Goal: Obtain resource: Obtain resource

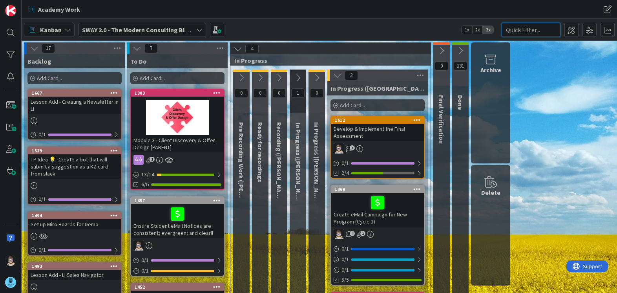
click at [521, 29] on input "text" at bounding box center [531, 30] width 59 height 14
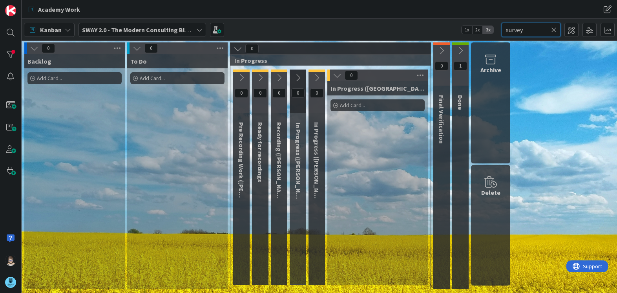
type input "survey"
click at [462, 53] on icon at bounding box center [460, 50] width 9 height 9
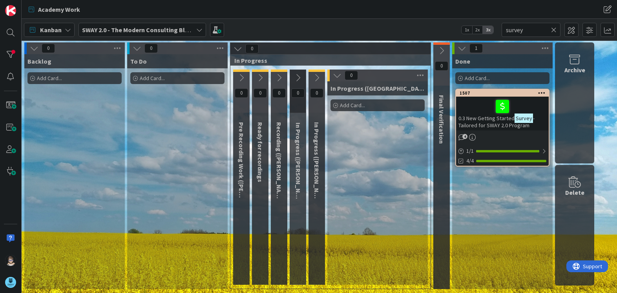
click at [492, 118] on span "0.3 New Getting Started" at bounding box center [487, 118] width 56 height 7
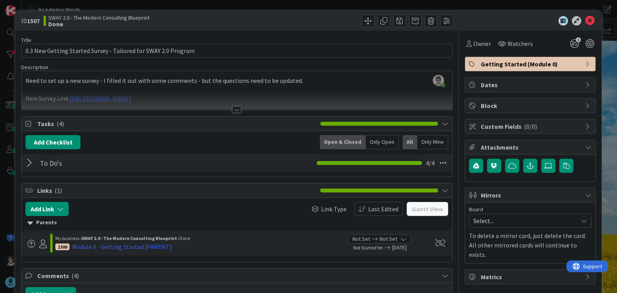
drag, startPoint x: 313, startPoint y: 100, endPoint x: 301, endPoint y: 99, distance: 12.2
click at [301, 99] on div at bounding box center [237, 100] width 430 height 20
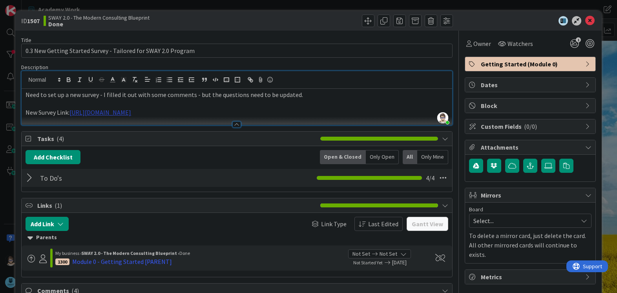
click at [131, 114] on link "[URL][DOMAIN_NAME]" at bounding box center [100, 112] width 62 height 8
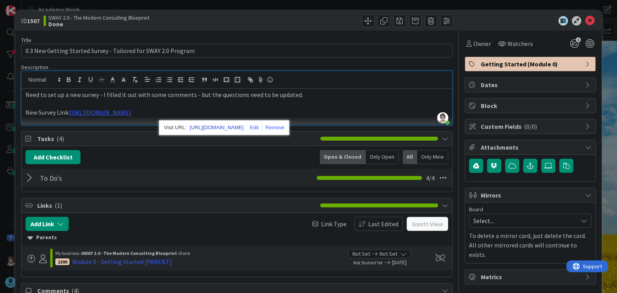
click at [228, 127] on link "[URL][DOMAIN_NAME]" at bounding box center [217, 127] width 54 height 10
